Goal: Task Accomplishment & Management: Use online tool/utility

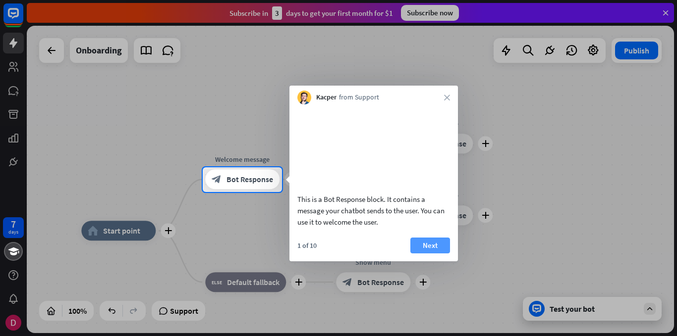
click at [429, 254] on button "Next" at bounding box center [430, 246] width 40 height 16
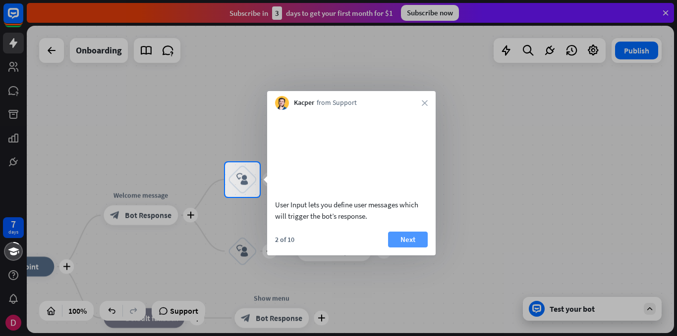
click at [411, 248] on button "Next" at bounding box center [408, 240] width 40 height 16
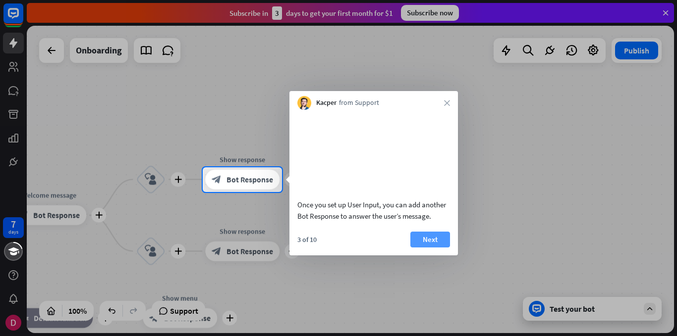
click at [431, 248] on button "Next" at bounding box center [430, 240] width 40 height 16
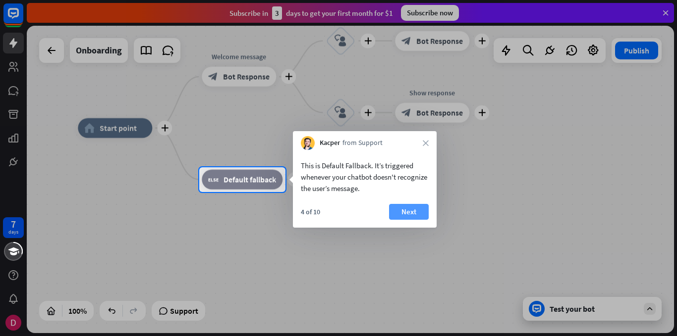
click at [395, 212] on button "Next" at bounding box center [409, 212] width 40 height 16
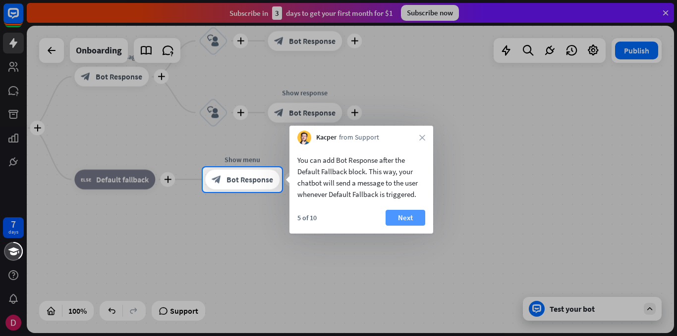
click at [400, 215] on button "Next" at bounding box center [405, 218] width 40 height 16
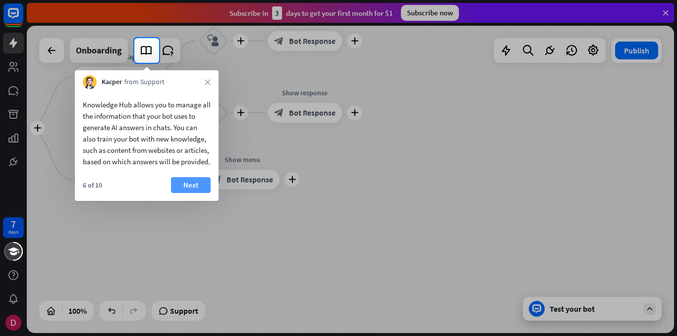
click at [192, 193] on button "Next" at bounding box center [191, 185] width 40 height 16
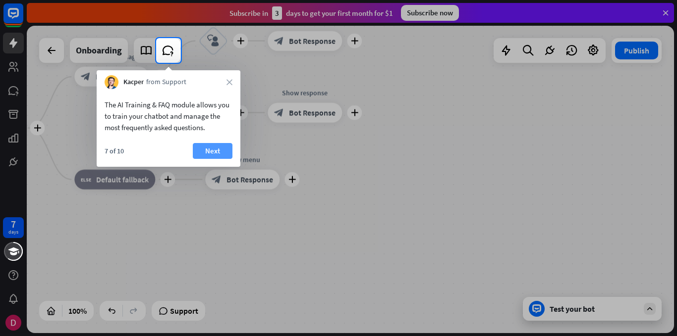
click at [217, 152] on button "Next" at bounding box center [213, 151] width 40 height 16
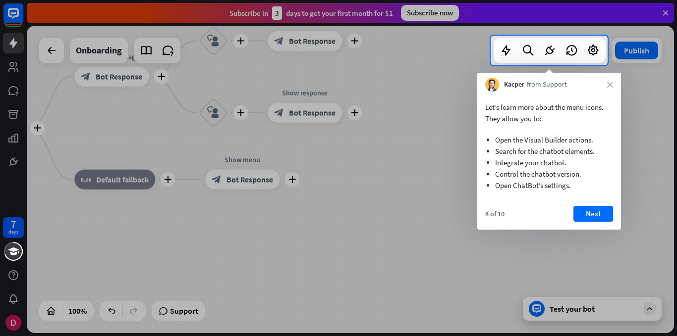
drag, startPoint x: 585, startPoint y: 210, endPoint x: 606, endPoint y: 213, distance: 21.4
click at [586, 210] on button "Next" at bounding box center [593, 214] width 40 height 16
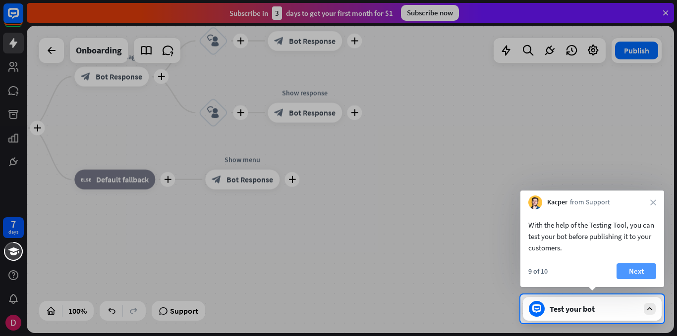
click at [636, 272] on button "Next" at bounding box center [636, 272] width 40 height 16
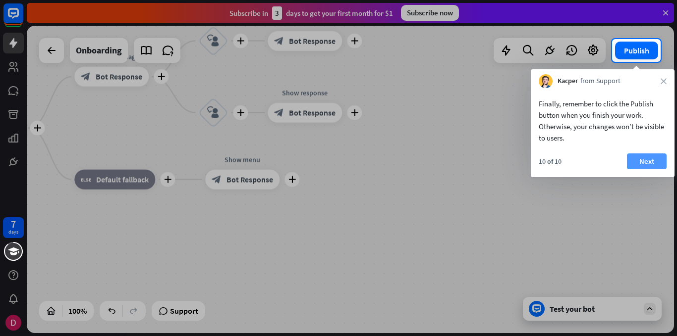
click at [645, 164] on button "Next" at bounding box center [647, 162] width 40 height 16
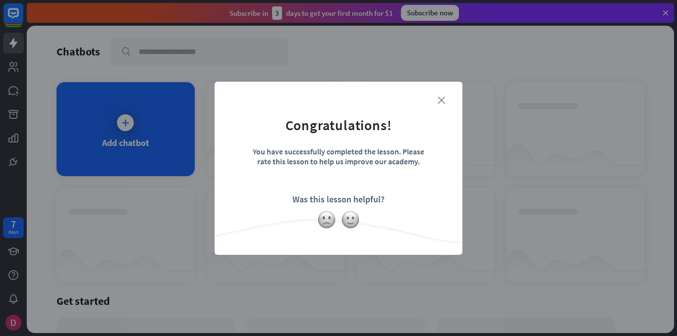
click at [440, 102] on icon "close" at bounding box center [440, 100] width 7 height 7
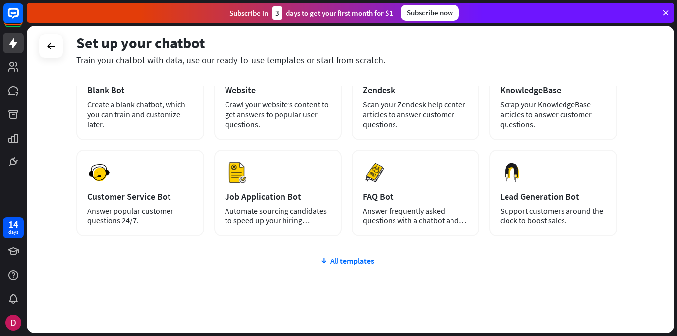
scroll to position [102, 0]
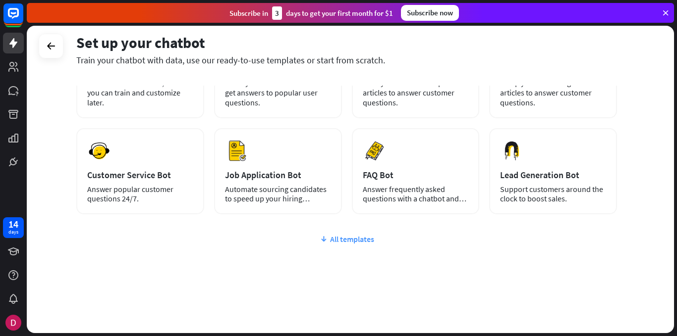
click at [336, 239] on div "All templates" at bounding box center [346, 239] width 541 height 10
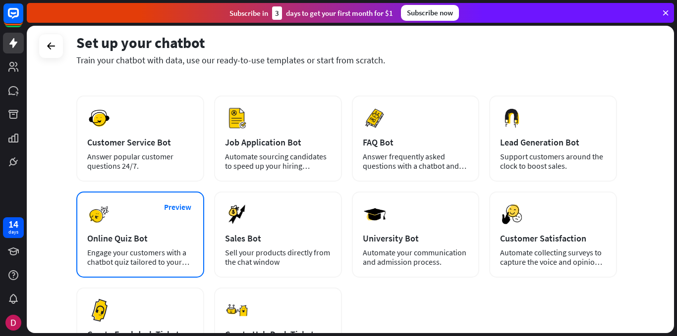
scroll to position [152, 0]
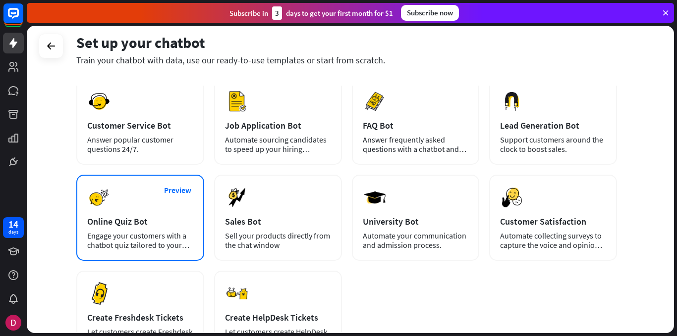
click at [166, 216] on div "Online Quiz Bot" at bounding box center [140, 221] width 106 height 11
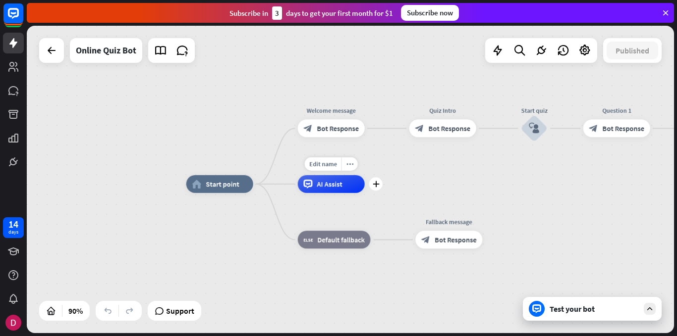
drag, startPoint x: 538, startPoint y: 198, endPoint x: 372, endPoint y: 201, distance: 166.5
drag, startPoint x: 505, startPoint y: 189, endPoint x: 451, endPoint y: 194, distance: 53.7
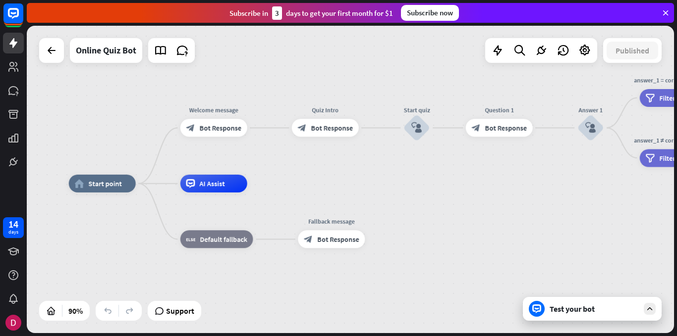
drag, startPoint x: 511, startPoint y: 183, endPoint x: 393, endPoint y: 182, distance: 117.4
click at [393, 182] on div "home_2 Start point Welcome message block_bot_response Bot Response Quiz Intro b…" at bounding box center [350, 180] width 647 height 308
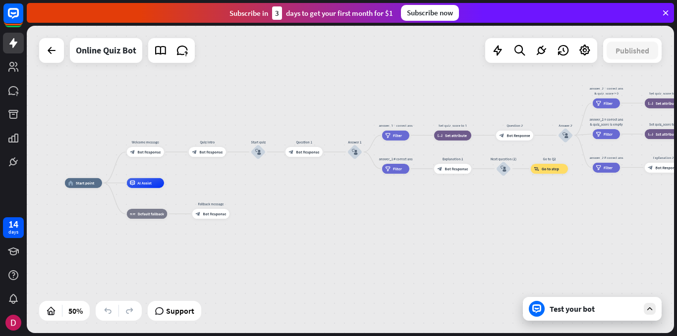
drag, startPoint x: 455, startPoint y: 220, endPoint x: 312, endPoint y: 212, distance: 142.9
click at [298, 210] on div "home_2 Start point Welcome message block_bot_response Bot Response Quiz Intro b…" at bounding box center [227, 260] width 324 height 154
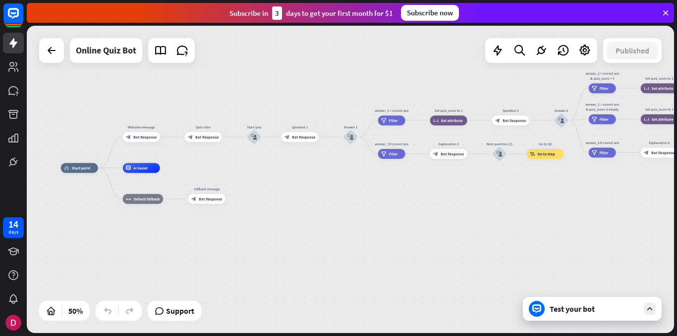
drag, startPoint x: 368, startPoint y: 219, endPoint x: 362, endPoint y: 205, distance: 15.5
click at [362, 205] on div "home_2 Start point Welcome message block_bot_response Bot Response Quiz Intro b…" at bounding box center [223, 245] width 324 height 154
click at [642, 309] on div "Test your bot" at bounding box center [592, 309] width 139 height 24
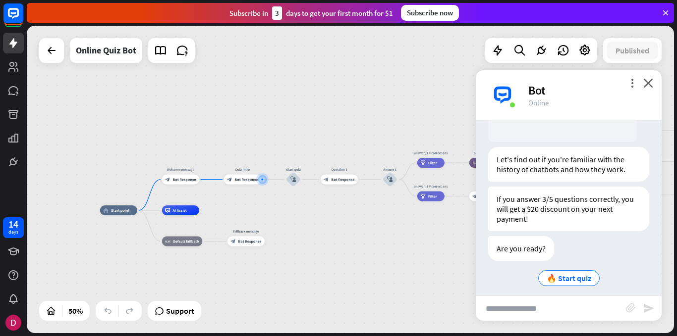
scroll to position [163, 0]
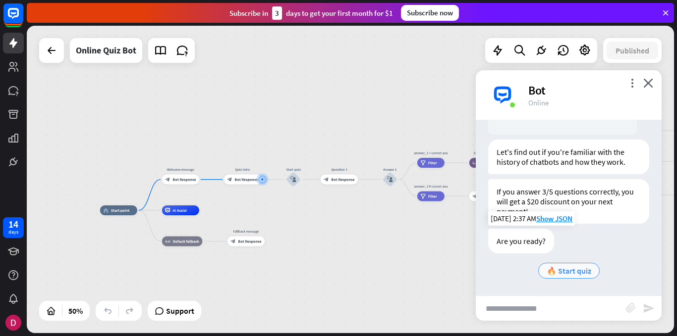
click at [571, 268] on span "🔥 Start quiz" at bounding box center [568, 271] width 45 height 10
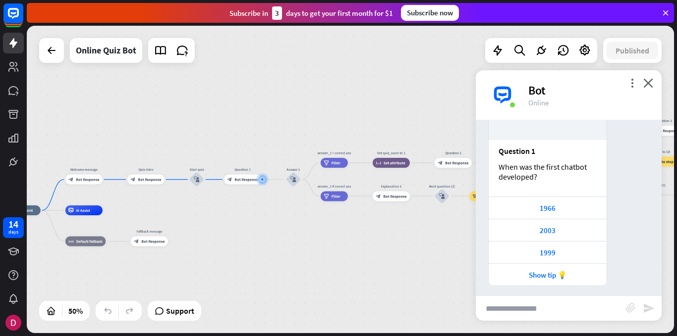
scroll to position [438, 0]
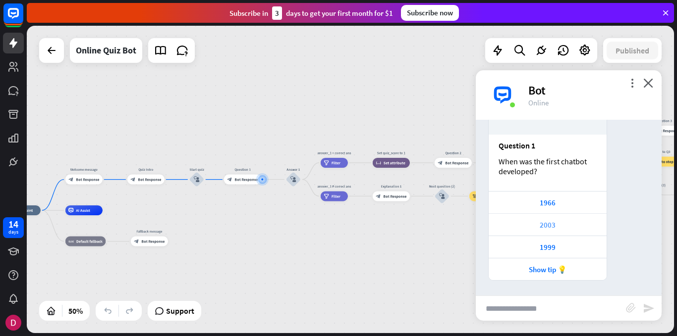
click at [554, 228] on div "2003" at bounding box center [547, 224] width 108 height 9
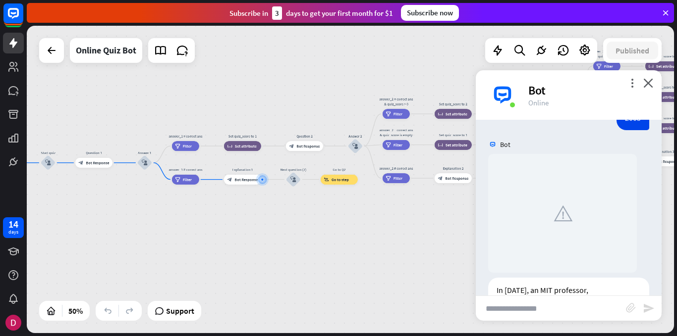
scroll to position [637, 0]
click at [645, 93] on div "Bot" at bounding box center [588, 90] width 121 height 15
click at [46, 55] on icon at bounding box center [52, 51] width 12 height 12
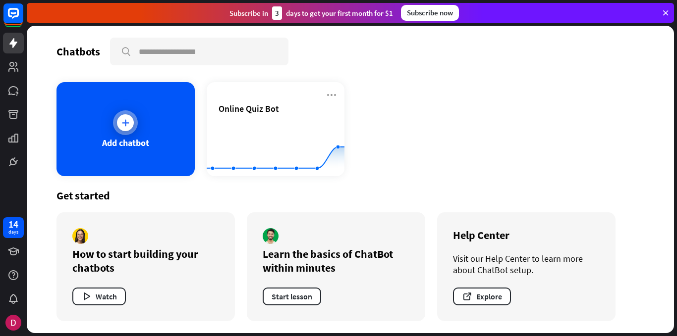
click at [128, 131] on div at bounding box center [125, 122] width 25 height 25
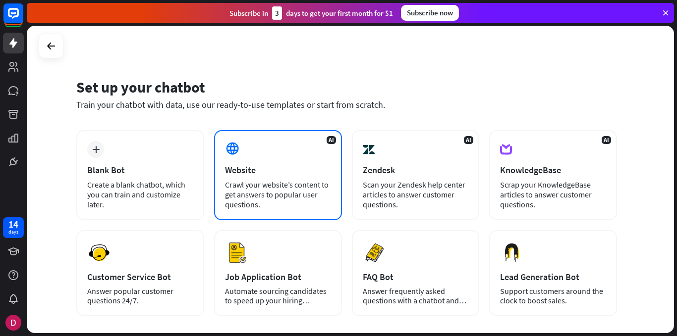
scroll to position [50, 0]
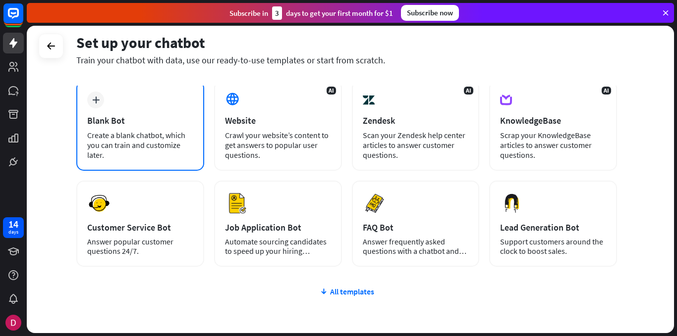
click at [146, 122] on div "Blank Bot" at bounding box center [140, 120] width 106 height 11
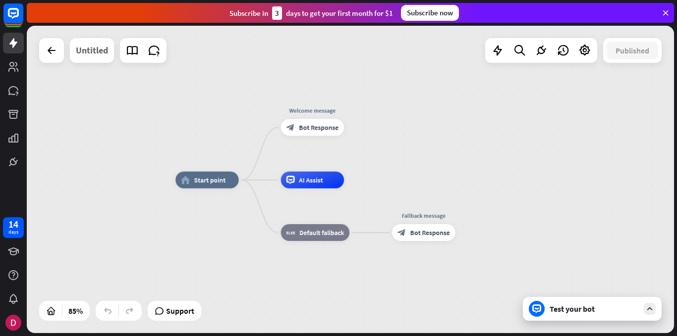
click at [99, 50] on div "Untitled" at bounding box center [92, 50] width 32 height 25
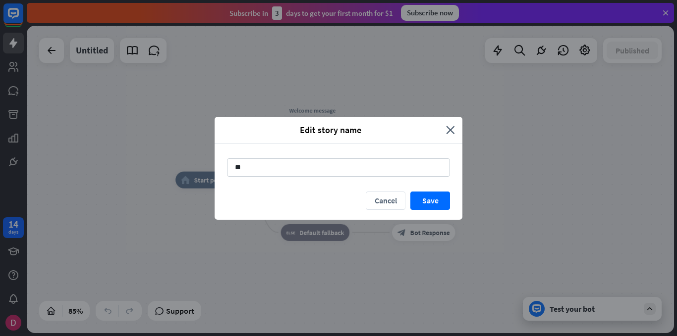
type input "*"
type input "**********"
click at [425, 202] on button "Save" at bounding box center [430, 201] width 40 height 18
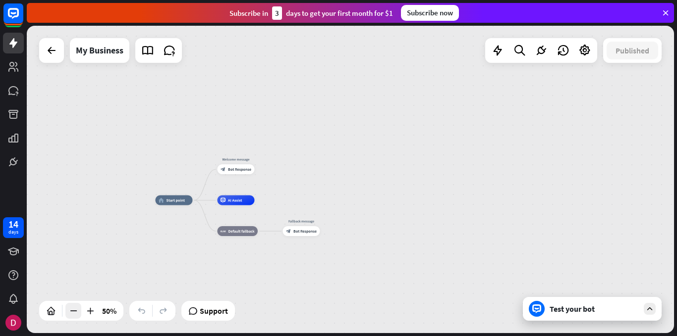
click at [75, 311] on icon at bounding box center [73, 311] width 10 height 10
click at [73, 311] on icon at bounding box center [73, 311] width 10 height 10
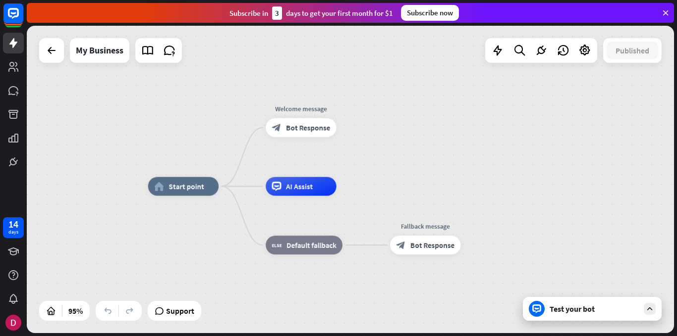
click at [649, 309] on icon at bounding box center [649, 309] width 9 height 9
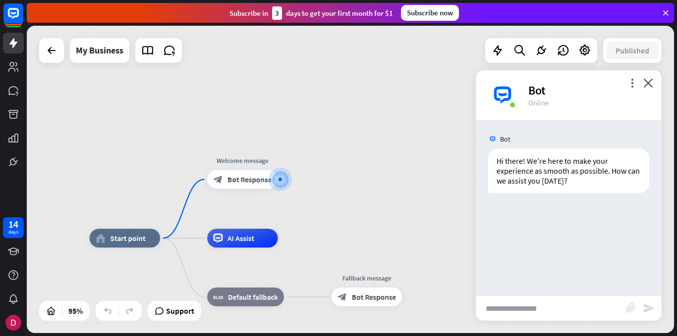
click at [395, 179] on div "home_2 Start point Welcome message block_bot_response Bot Response AI Assist bl…" at bounding box center [350, 180] width 647 height 308
click at [232, 178] on span "Bot Response" at bounding box center [249, 179] width 44 height 9
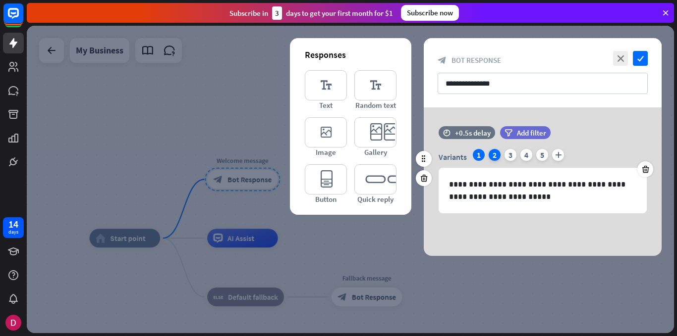
click at [493, 156] on div "2" at bounding box center [495, 155] width 12 height 12
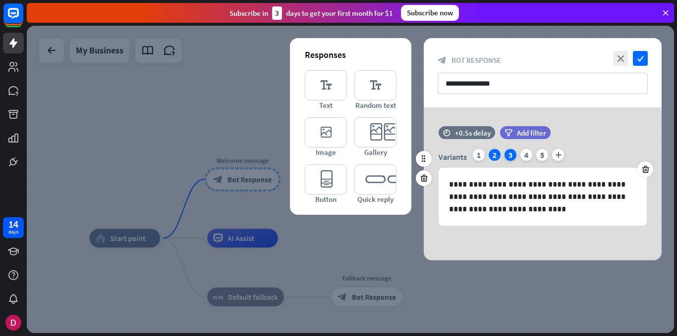
click at [506, 156] on div "3" at bounding box center [510, 155] width 12 height 12
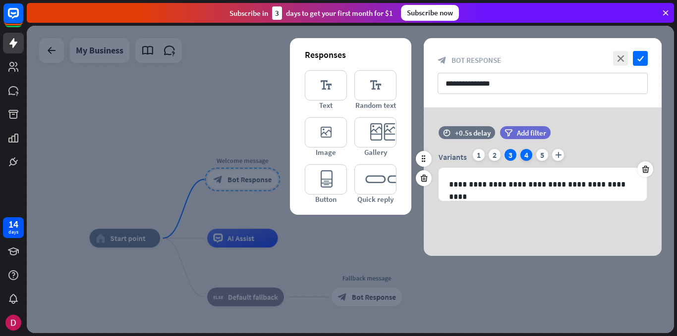
click at [524, 156] on div "4" at bounding box center [526, 155] width 12 height 12
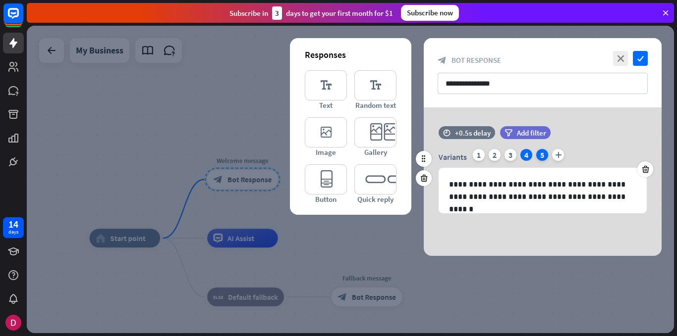
click at [543, 158] on div "5" at bounding box center [542, 155] width 12 height 12
click at [579, 124] on div "**********" at bounding box center [543, 182] width 238 height 149
click at [524, 134] on span "Add filter" at bounding box center [531, 132] width 29 height 9
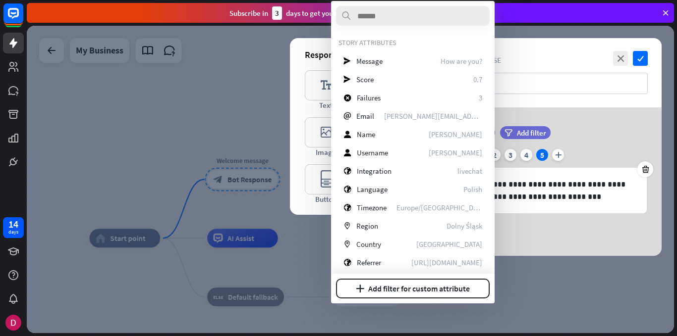
click at [238, 95] on div at bounding box center [350, 180] width 647 height 308
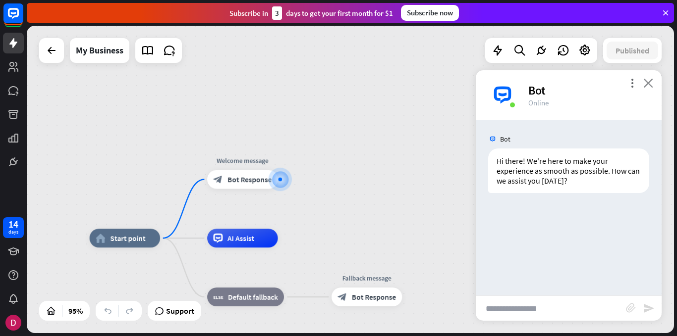
click at [651, 83] on icon "close" at bounding box center [648, 82] width 10 height 9
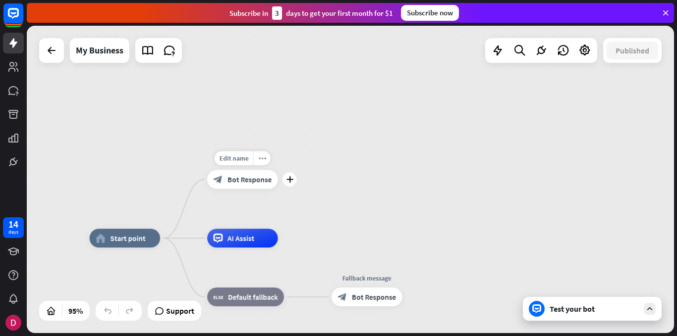
click at [242, 188] on div "block_bot_response Bot Response" at bounding box center [242, 179] width 71 height 19
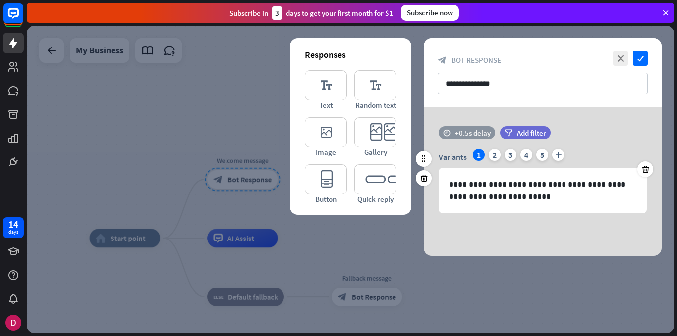
drag, startPoint x: 371, startPoint y: 131, endPoint x: 470, endPoint y: 156, distance: 101.5
click at [371, 131] on icon "editor_card" at bounding box center [375, 132] width 42 height 30
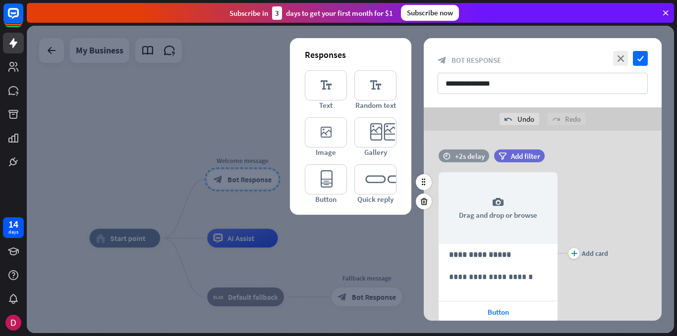
click at [458, 153] on div "+2s delay" at bounding box center [470, 156] width 30 height 9
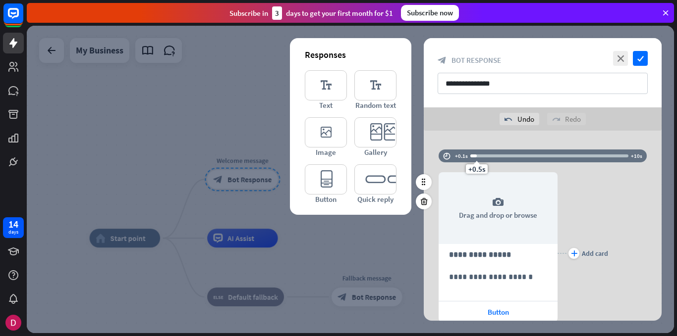
drag, startPoint x: 497, startPoint y: 156, endPoint x: 476, endPoint y: 157, distance: 21.8
click at [476, 157] on div "+0.5s" at bounding box center [476, 156] width 7 height 7
click at [601, 186] on div "plus Add card" at bounding box center [582, 254] width 51 height 192
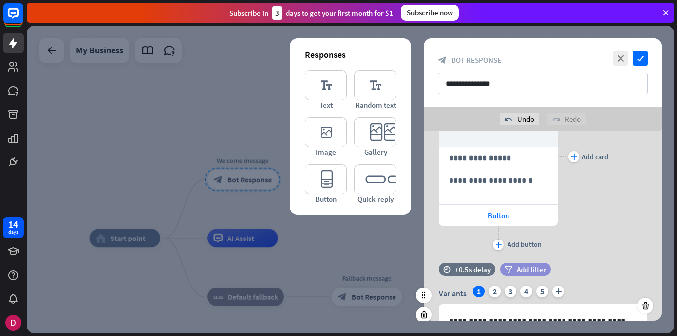
scroll to position [149, 0]
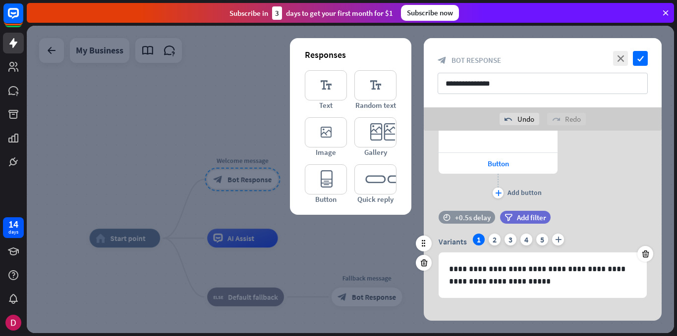
click at [459, 220] on div "+0.5s delay" at bounding box center [473, 217] width 36 height 9
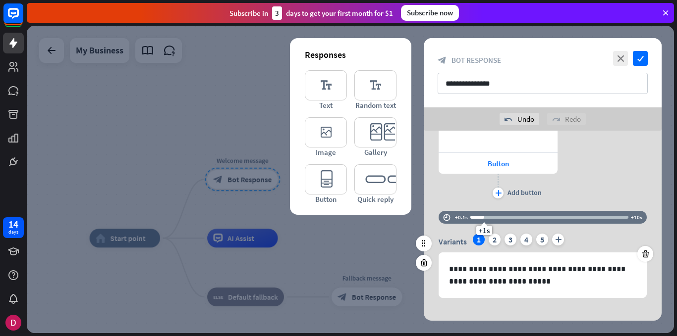
drag, startPoint x: 474, startPoint y: 217, endPoint x: 483, endPoint y: 216, distance: 9.4
click at [483, 216] on div "+1s" at bounding box center [484, 217] width 7 height 7
click at [615, 159] on div "**********" at bounding box center [543, 105] width 238 height 192
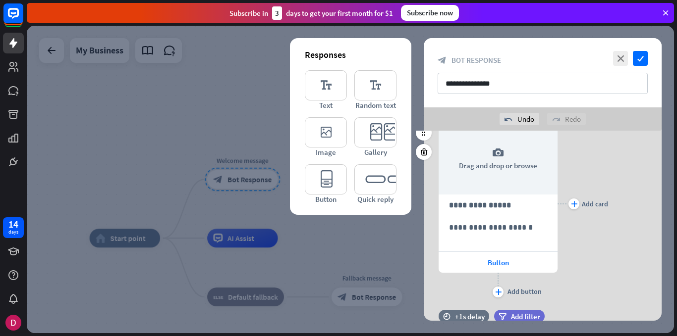
scroll to position [0, 0]
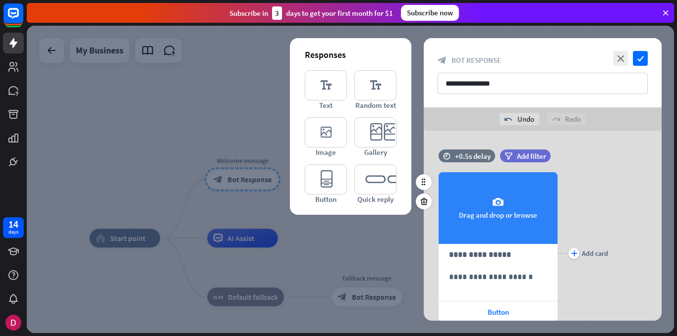
click at [494, 205] on icon "camera" at bounding box center [498, 203] width 12 height 12
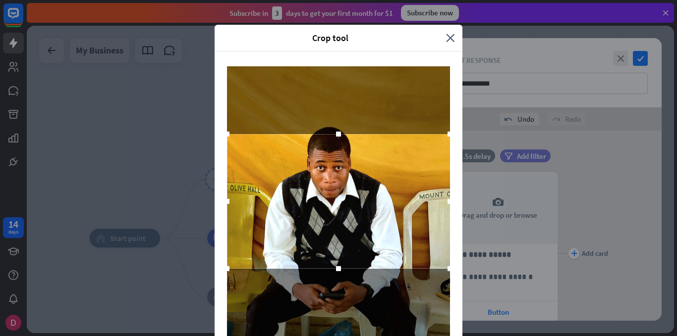
drag, startPoint x: 335, startPoint y: 162, endPoint x: 330, endPoint y: 102, distance: 60.6
click at [330, 102] on div at bounding box center [338, 214] width 223 height 297
drag, startPoint x: 332, startPoint y: 90, endPoint x: 332, endPoint y: 78, distance: 11.9
click at [332, 78] on div at bounding box center [338, 214] width 223 height 297
drag, startPoint x: 336, startPoint y: 269, endPoint x: 334, endPoint y: 302, distance: 32.7
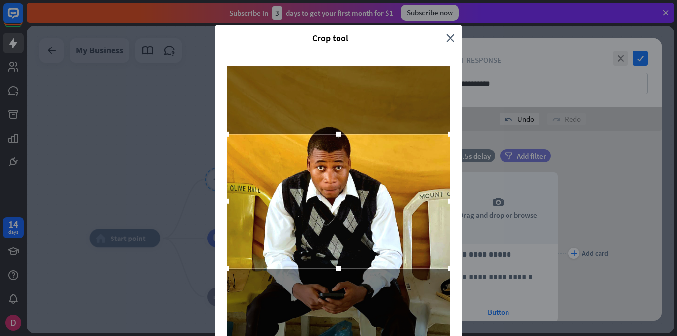
click at [334, 302] on div at bounding box center [338, 214] width 223 height 297
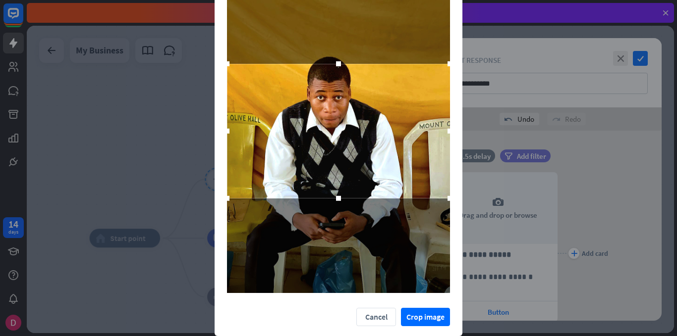
drag, startPoint x: 334, startPoint y: 198, endPoint x: 331, endPoint y: 234, distance: 35.8
click at [331, 234] on div at bounding box center [338, 144] width 223 height 297
drag, startPoint x: 336, startPoint y: 212, endPoint x: 335, endPoint y: 237, distance: 25.3
click at [335, 237] on div at bounding box center [338, 144] width 223 height 297
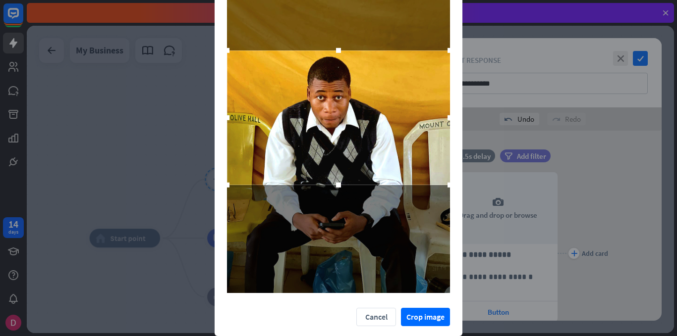
drag, startPoint x: 338, startPoint y: 175, endPoint x: 337, endPoint y: 162, distance: 13.4
click at [337, 162] on div at bounding box center [338, 118] width 223 height 135
click at [420, 318] on button "Crop image" at bounding box center [425, 317] width 49 height 18
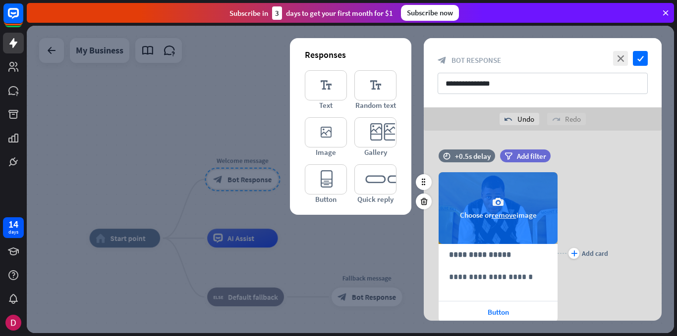
drag, startPoint x: 536, startPoint y: 191, endPoint x: 523, endPoint y: 184, distance: 14.2
click at [523, 184] on div "camera Choose or remove image" at bounding box center [497, 208] width 119 height 72
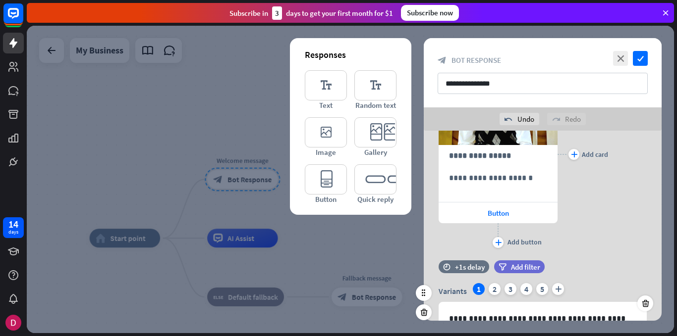
scroll to position [0, 0]
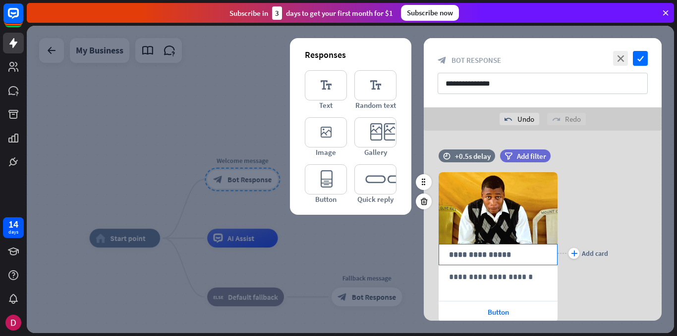
click at [497, 257] on p "**********" at bounding box center [498, 255] width 98 height 12
click at [472, 279] on p "**********" at bounding box center [498, 277] width 98 height 12
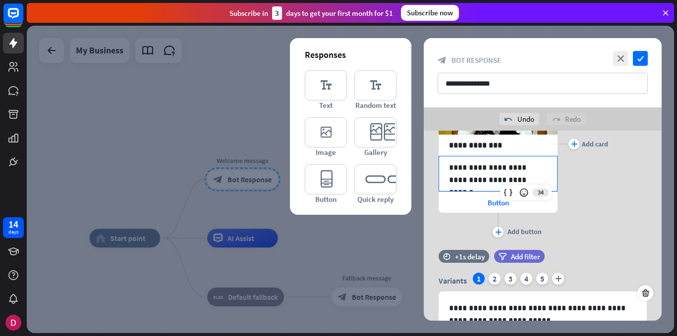
scroll to position [50, 0]
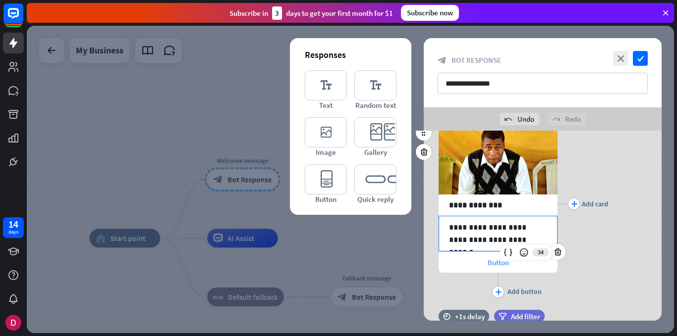
click at [485, 261] on div "Button" at bounding box center [497, 262] width 119 height 21
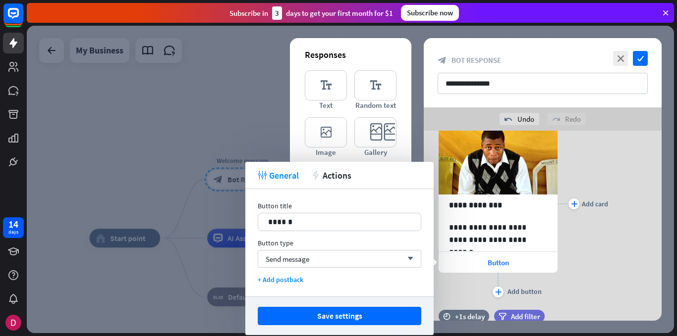
click at [298, 224] on p "******" at bounding box center [339, 222] width 143 height 12
click at [293, 220] on p "******" at bounding box center [339, 222] width 143 height 12
click at [326, 261] on div "Send message arrow_down" at bounding box center [340, 259] width 164 height 18
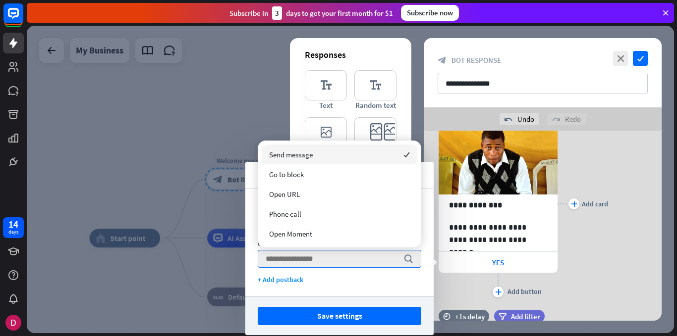
click at [324, 159] on div "Send message checked" at bounding box center [340, 155] width 156 height 20
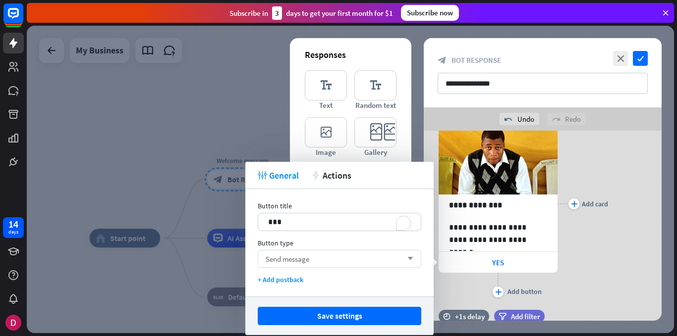
click at [409, 257] on icon "arrow_down" at bounding box center [407, 259] width 11 height 6
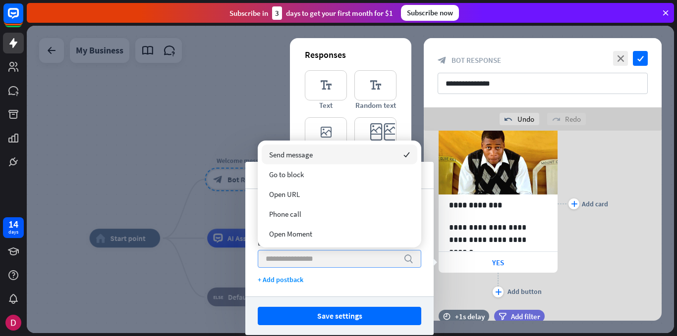
click at [409, 257] on icon "search" at bounding box center [408, 259] width 10 height 10
click at [393, 275] on div "+ Add postback" at bounding box center [340, 279] width 164 height 9
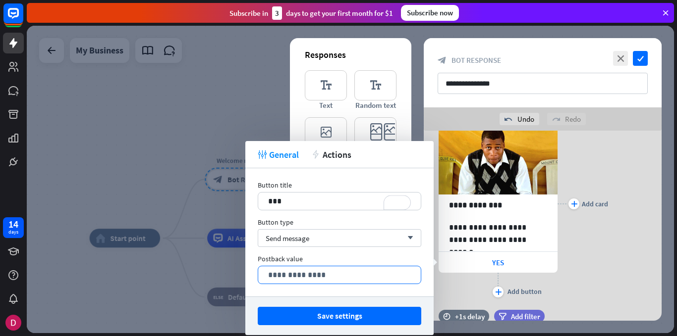
click at [316, 276] on p "**********" at bounding box center [339, 275] width 143 height 12
click at [281, 277] on p "**********" at bounding box center [339, 275] width 143 height 12
click at [277, 293] on div "Button title 17 *** Button type Send message arrow_down Postback value 998 **" at bounding box center [339, 232] width 188 height 128
click at [344, 304] on div "Save settings" at bounding box center [339, 316] width 188 height 39
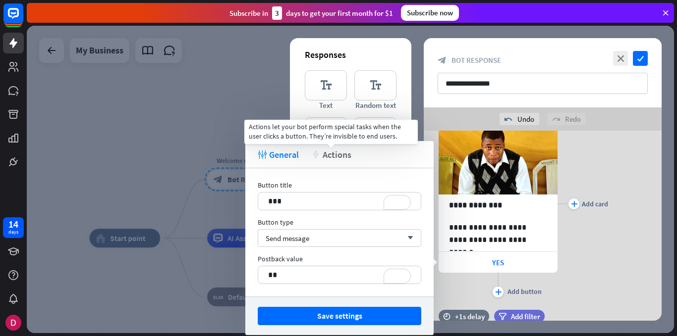
click at [320, 155] on icon "action" at bounding box center [315, 154] width 9 height 9
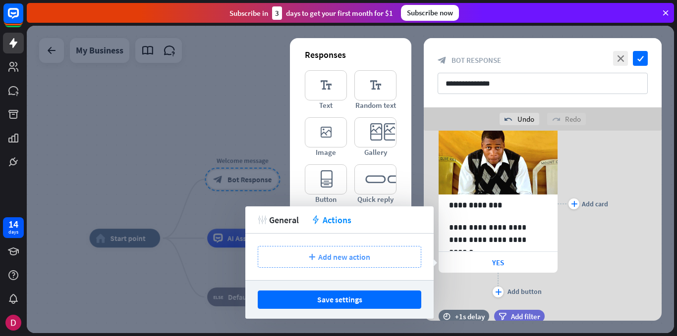
click at [327, 253] on span "Add new action" at bounding box center [344, 257] width 52 height 10
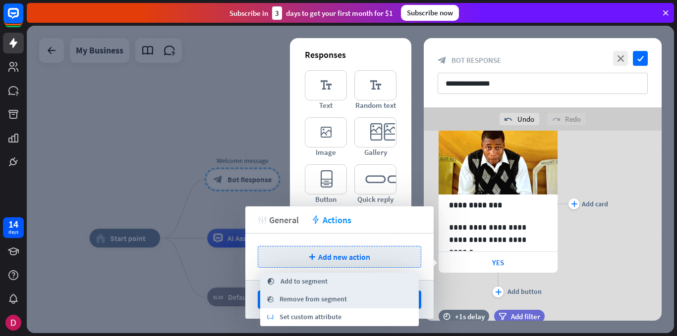
click at [276, 220] on span "General" at bounding box center [284, 220] width 30 height 11
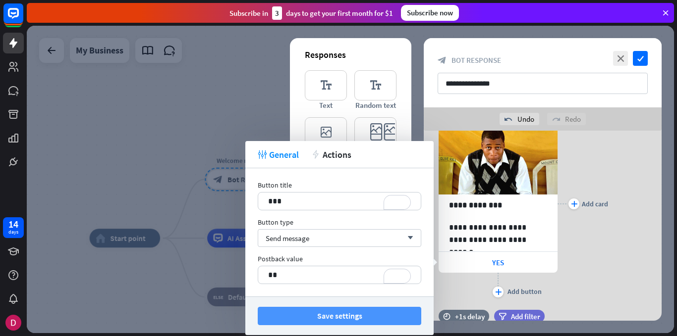
click at [322, 317] on button "Save settings" at bounding box center [340, 316] width 164 height 18
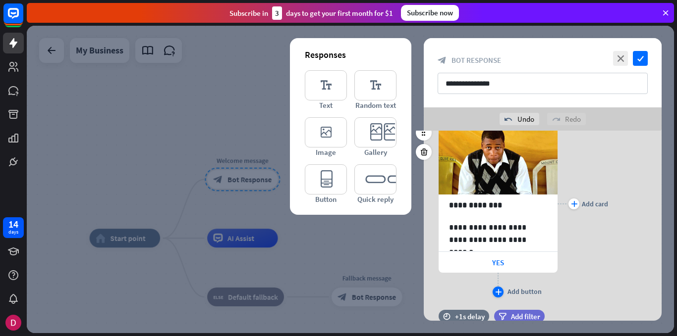
click at [498, 292] on icon "plus" at bounding box center [498, 292] width 6 height 6
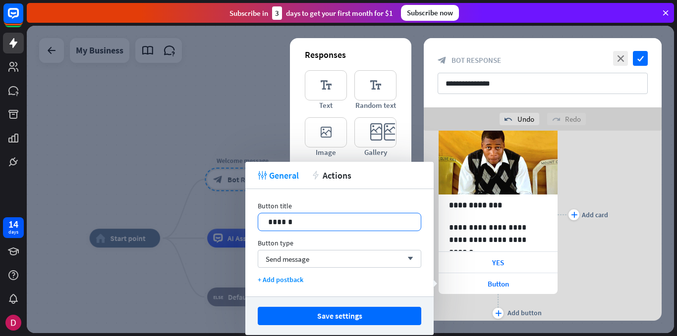
click at [293, 221] on p "******" at bounding box center [339, 222] width 143 height 12
click at [282, 277] on div "+ Add postback" at bounding box center [340, 279] width 164 height 9
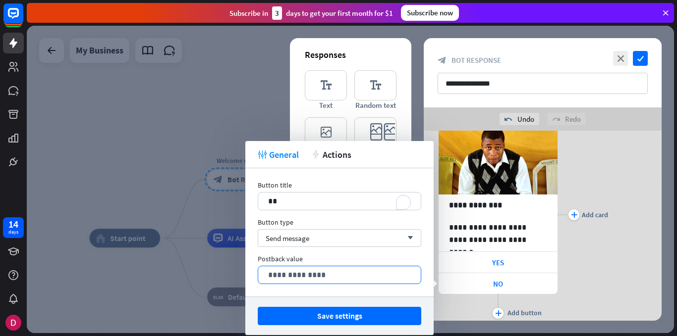
click at [302, 277] on p "**********" at bounding box center [339, 275] width 143 height 12
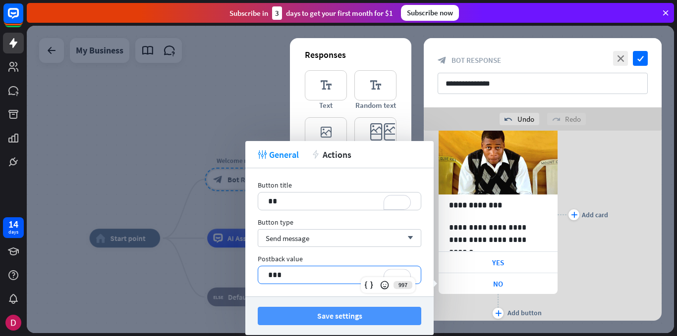
click at [348, 315] on button "Save settings" at bounding box center [340, 316] width 164 height 18
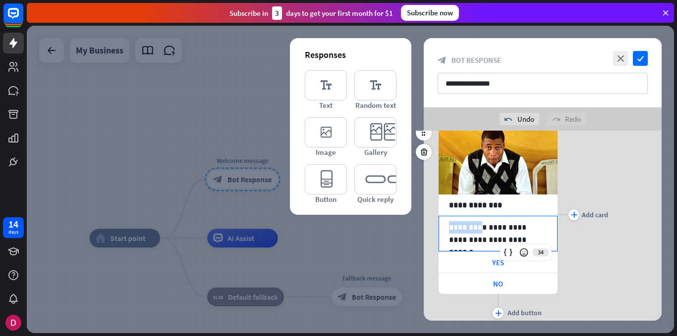
drag, startPoint x: 478, startPoint y: 229, endPoint x: 443, endPoint y: 229, distance: 35.2
click at [443, 229] on div "**********" at bounding box center [498, 234] width 118 height 35
click at [383, 240] on div at bounding box center [350, 180] width 647 height 308
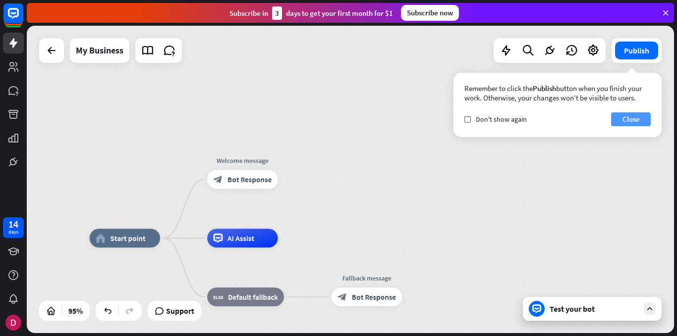
click at [619, 120] on button "Close" at bounding box center [631, 119] width 40 height 14
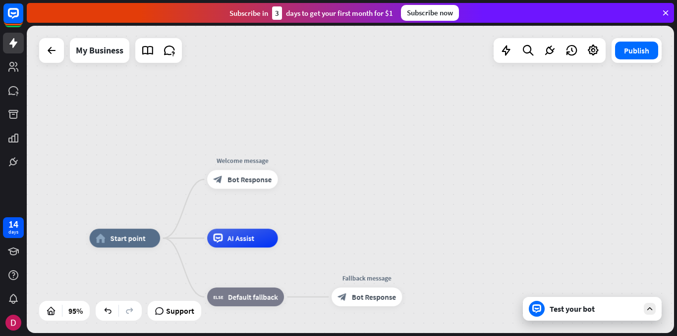
click at [652, 307] on icon at bounding box center [649, 309] width 9 height 9
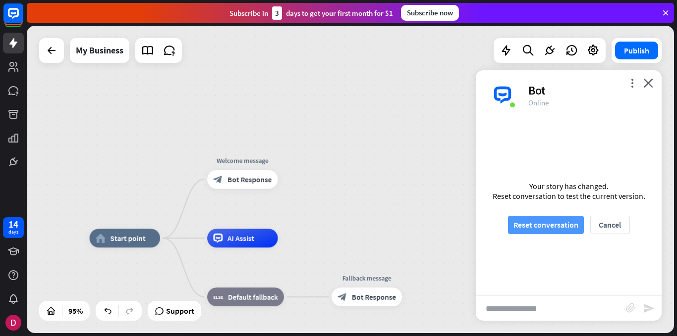
click at [529, 224] on button "Reset conversation" at bounding box center [546, 225] width 76 height 18
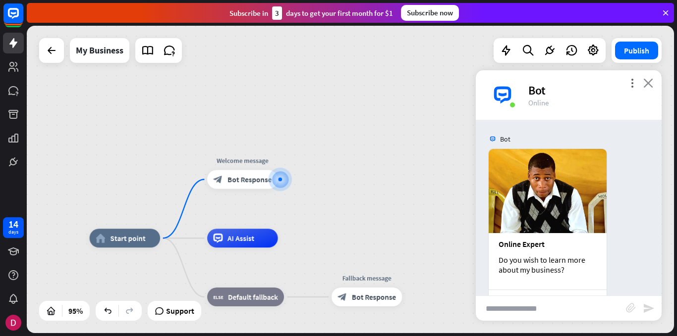
click at [650, 83] on icon "close" at bounding box center [648, 82] width 10 height 9
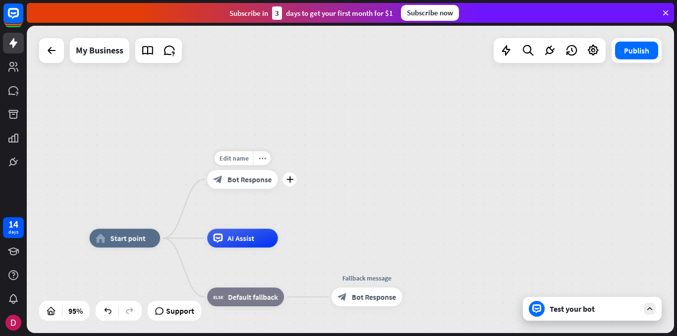
click at [249, 179] on span "Bot Response" at bounding box center [249, 179] width 44 height 9
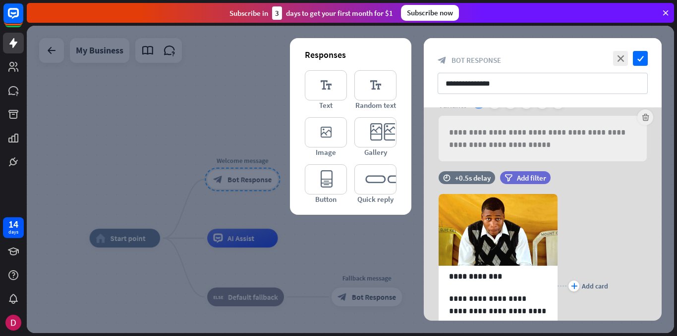
scroll to position [39, 0]
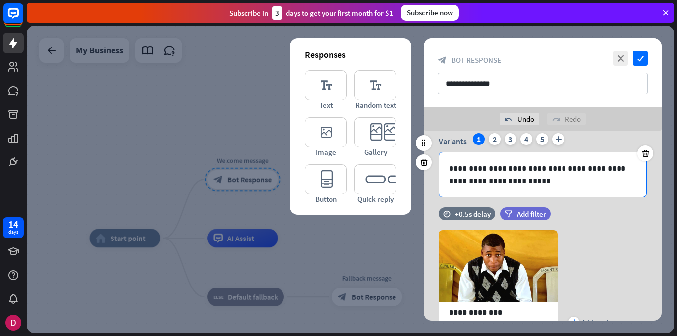
click at [491, 171] on p "**********" at bounding box center [542, 175] width 187 height 25
click at [493, 168] on p "**********" at bounding box center [542, 175] width 187 height 25
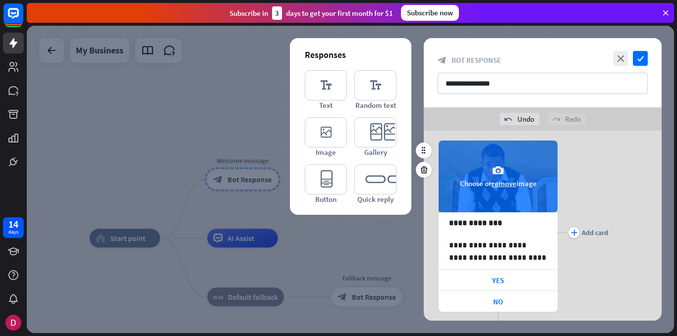
scroll to position [0, 0]
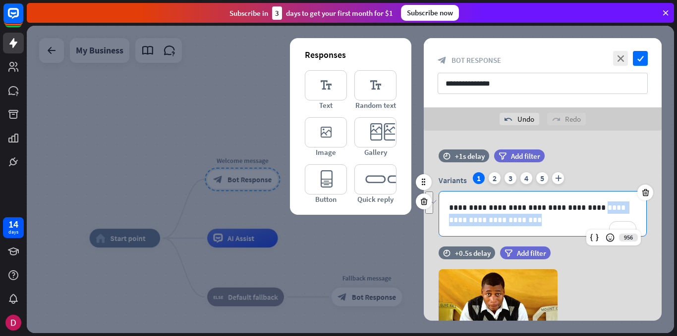
drag, startPoint x: 579, startPoint y: 206, endPoint x: 510, endPoint y: 224, distance: 71.7
click at [510, 224] on p "**********" at bounding box center [542, 214] width 187 height 25
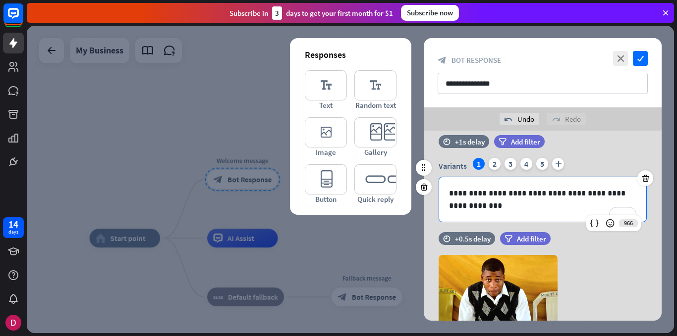
scroll to position [14, 0]
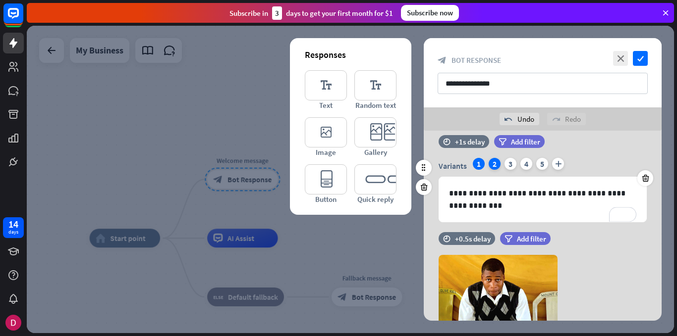
click at [493, 163] on div "2" at bounding box center [495, 164] width 12 height 12
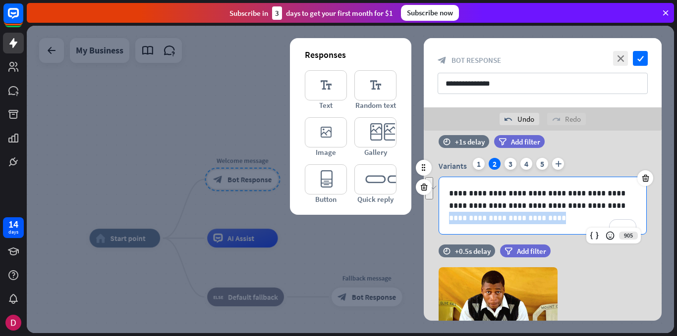
drag, startPoint x: 568, startPoint y: 206, endPoint x: 568, endPoint y: 223, distance: 16.8
click at [568, 223] on p "**********" at bounding box center [542, 205] width 187 height 37
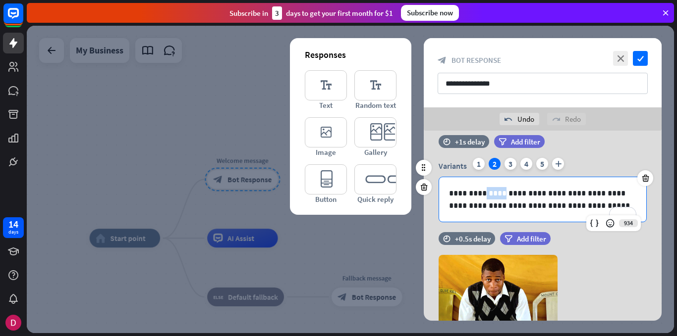
drag, startPoint x: 502, startPoint y: 194, endPoint x: 485, endPoint y: 193, distance: 17.4
click at [485, 193] on p "**********" at bounding box center [542, 199] width 187 height 25
drag, startPoint x: 606, startPoint y: 195, endPoint x: 592, endPoint y: 194, distance: 13.9
click at [592, 193] on p "**********" at bounding box center [542, 199] width 187 height 25
drag, startPoint x: 555, startPoint y: 206, endPoint x: 566, endPoint y: 209, distance: 11.3
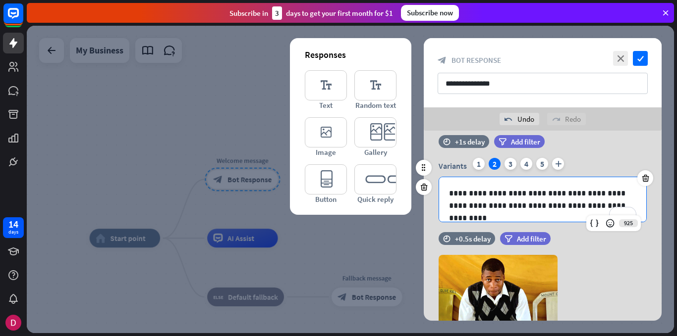
click at [554, 206] on p "**********" at bounding box center [542, 199] width 187 height 25
click at [511, 164] on div "3" at bounding box center [510, 164] width 12 height 12
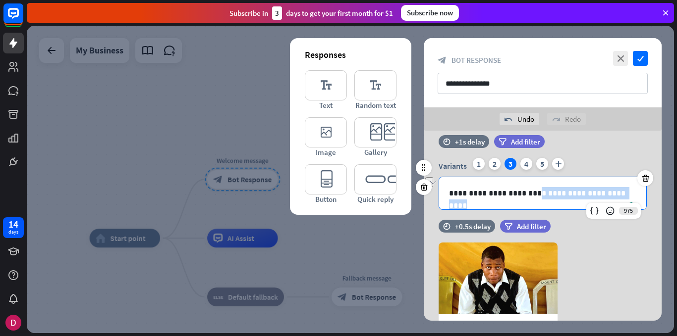
drag, startPoint x: 624, startPoint y: 193, endPoint x: 530, endPoint y: 192, distance: 94.1
click at [530, 192] on p "**********" at bounding box center [542, 193] width 187 height 12
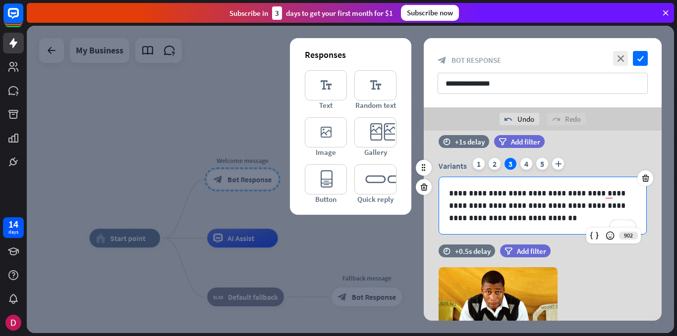
click at [553, 205] on p "**********" at bounding box center [542, 205] width 187 height 37
click at [525, 208] on p "**********" at bounding box center [542, 205] width 187 height 37
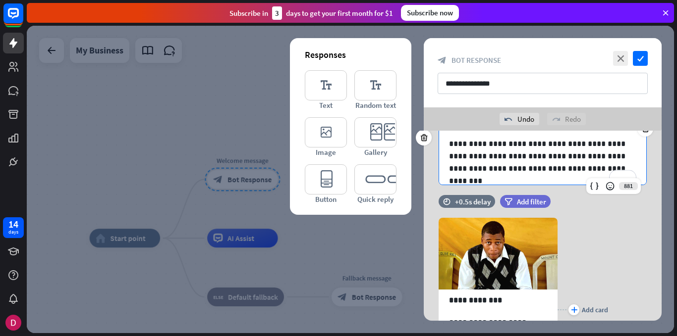
scroll to position [0, 0]
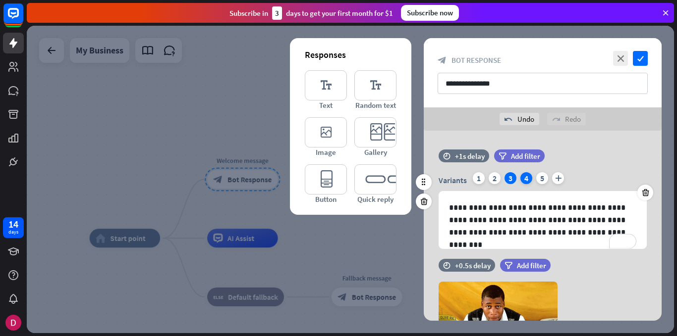
click at [521, 179] on div "4" at bounding box center [526, 178] width 12 height 12
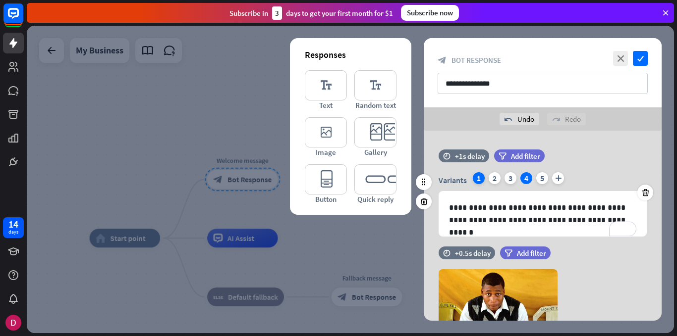
click at [476, 178] on div "1" at bounding box center [479, 178] width 12 height 12
click at [523, 172] on div "filter Add filter" at bounding box center [544, 161] width 100 height 23
click at [526, 178] on div "4" at bounding box center [526, 178] width 12 height 12
click at [648, 193] on icon at bounding box center [645, 192] width 9 height 9
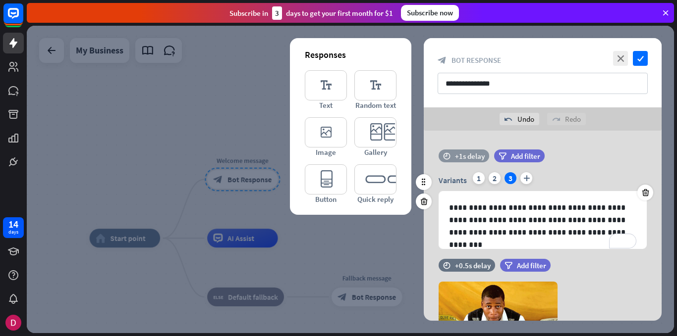
click at [466, 155] on div "+1s delay" at bounding box center [470, 156] width 30 height 9
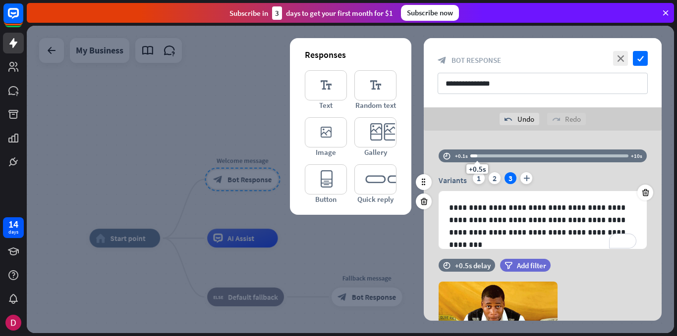
drag, startPoint x: 482, startPoint y: 157, endPoint x: 476, endPoint y: 157, distance: 5.5
click at [476, 157] on div "+0.5s" at bounding box center [477, 156] width 7 height 7
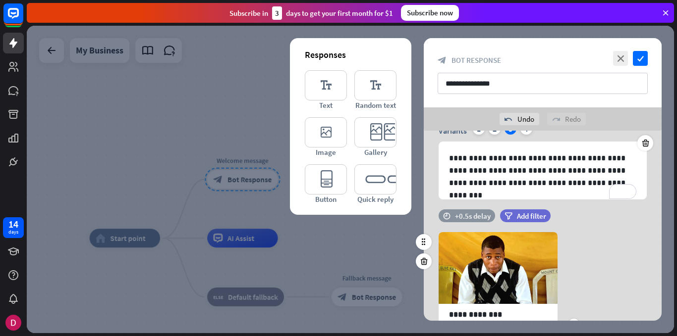
click at [462, 215] on div "+0.5s delay" at bounding box center [473, 216] width 36 height 9
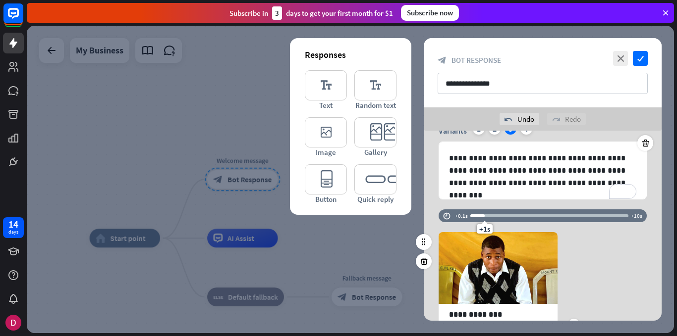
drag, startPoint x: 474, startPoint y: 217, endPoint x: 484, endPoint y: 220, distance: 10.0
click at [484, 220] on div "**********" at bounding box center [543, 325] width 238 height 231
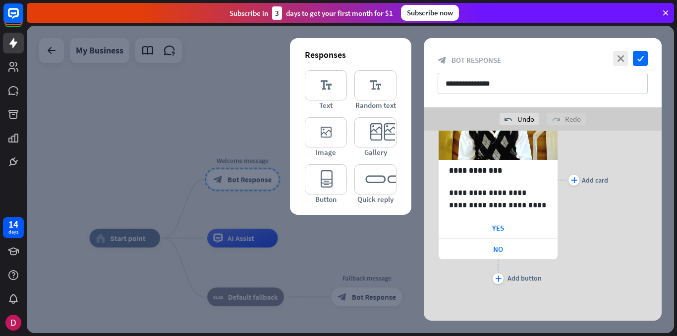
scroll to position [194, 0]
click at [641, 58] on icon "check" at bounding box center [640, 58] width 15 height 15
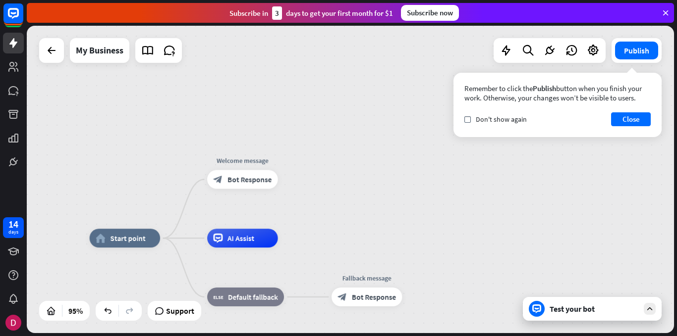
click at [630, 121] on button "Close" at bounding box center [631, 119] width 40 height 14
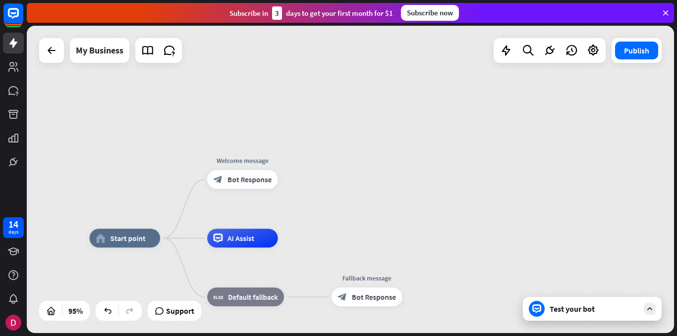
click at [646, 308] on icon at bounding box center [649, 309] width 9 height 9
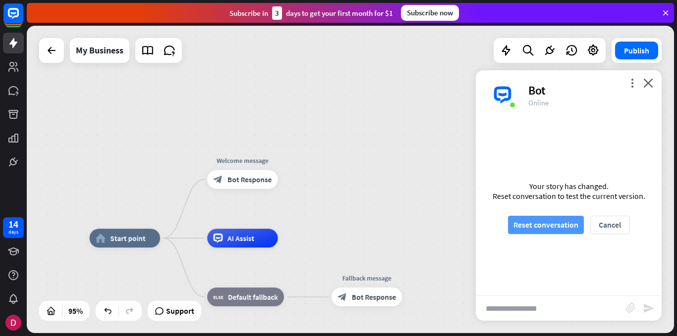
click at [548, 223] on button "Reset conversation" at bounding box center [546, 225] width 76 height 18
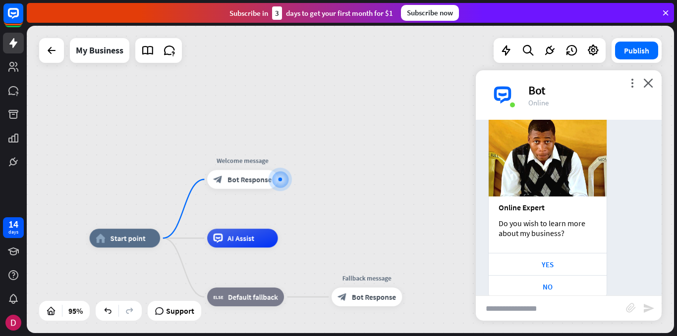
scroll to position [94, 0]
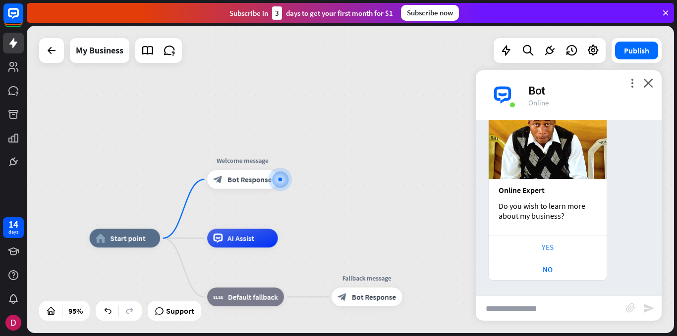
click at [547, 243] on div "YES" at bounding box center [547, 247] width 108 height 9
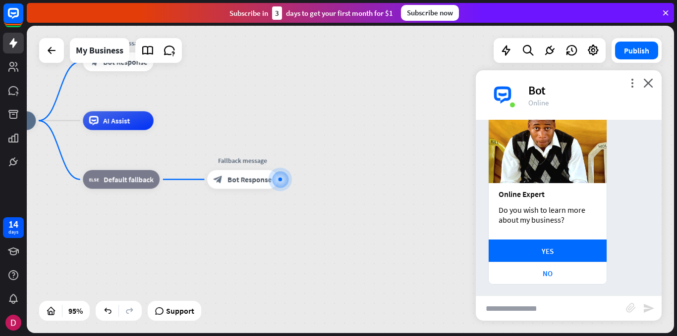
scroll to position [153, 0]
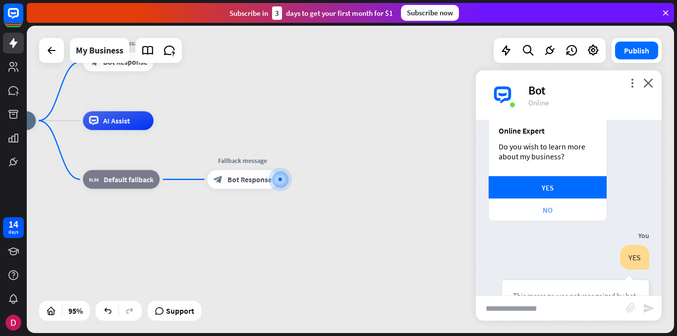
click at [545, 212] on div "NO" at bounding box center [547, 210] width 108 height 9
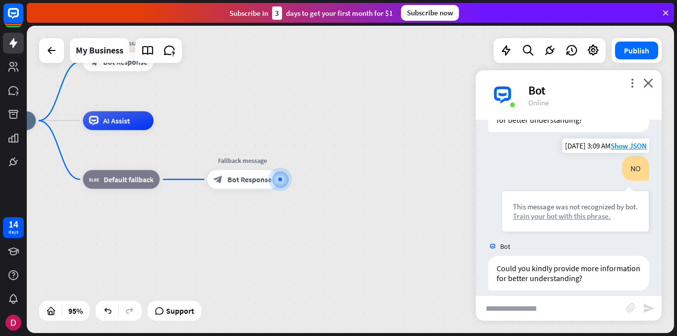
scroll to position [411, 0]
